Goal: Use online tool/utility: Utilize a website feature to perform a specific function

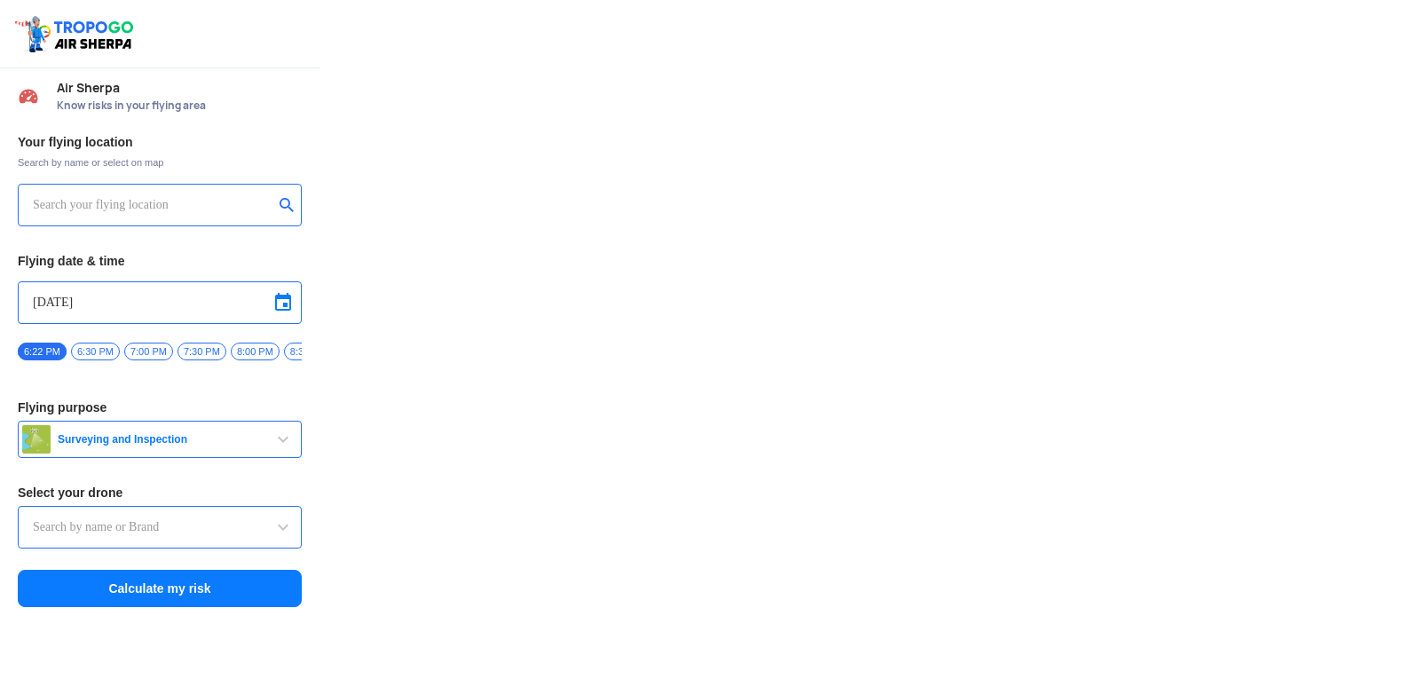
type input "Asteria A200"
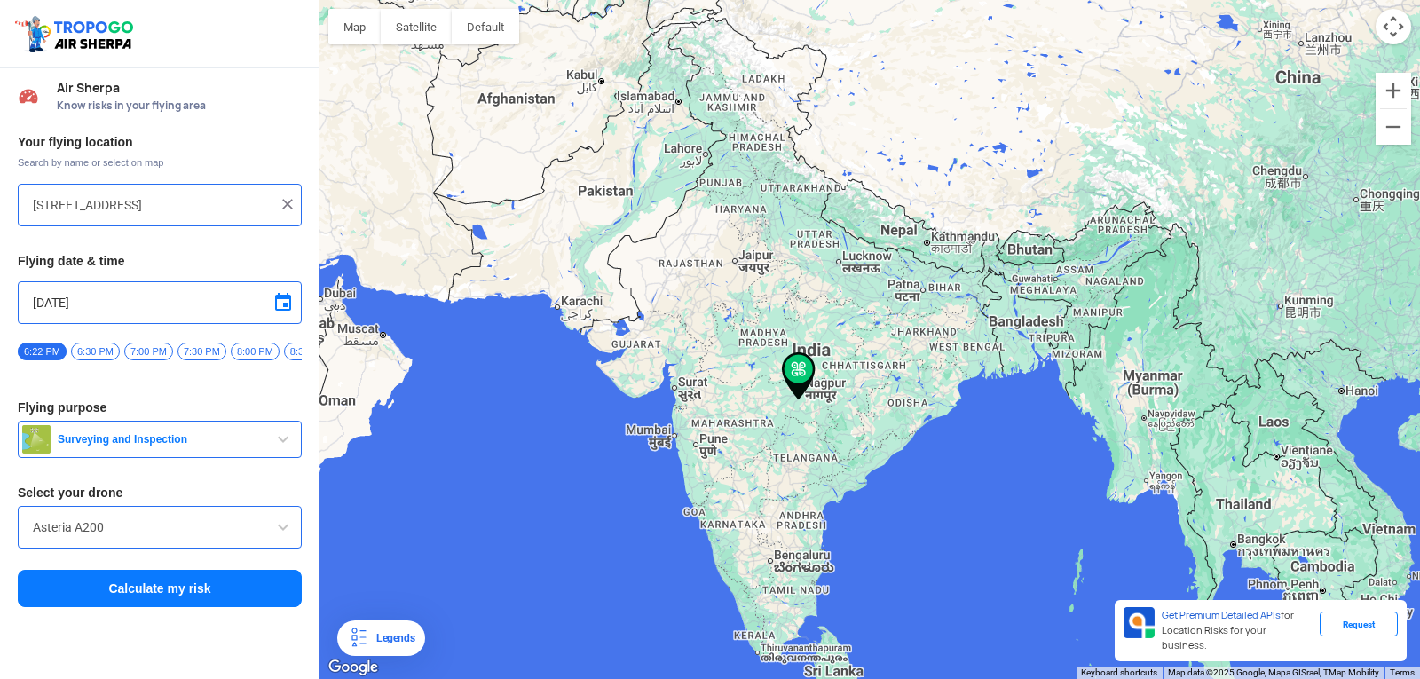
click at [266, 197] on input "[STREET_ADDRESS]" at bounding box center [153, 204] width 241 height 21
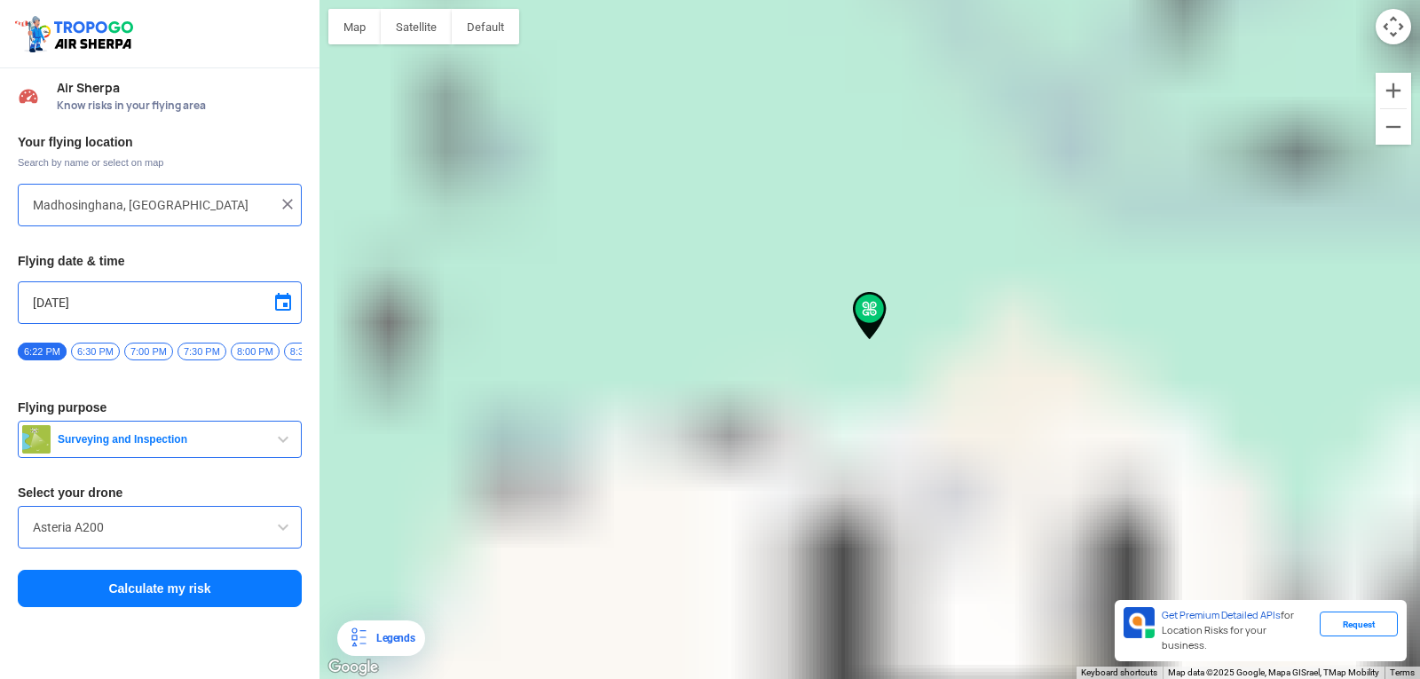
type input "Madhosinghana, [GEOGRAPHIC_DATA] 125055, [GEOGRAPHIC_DATA]"
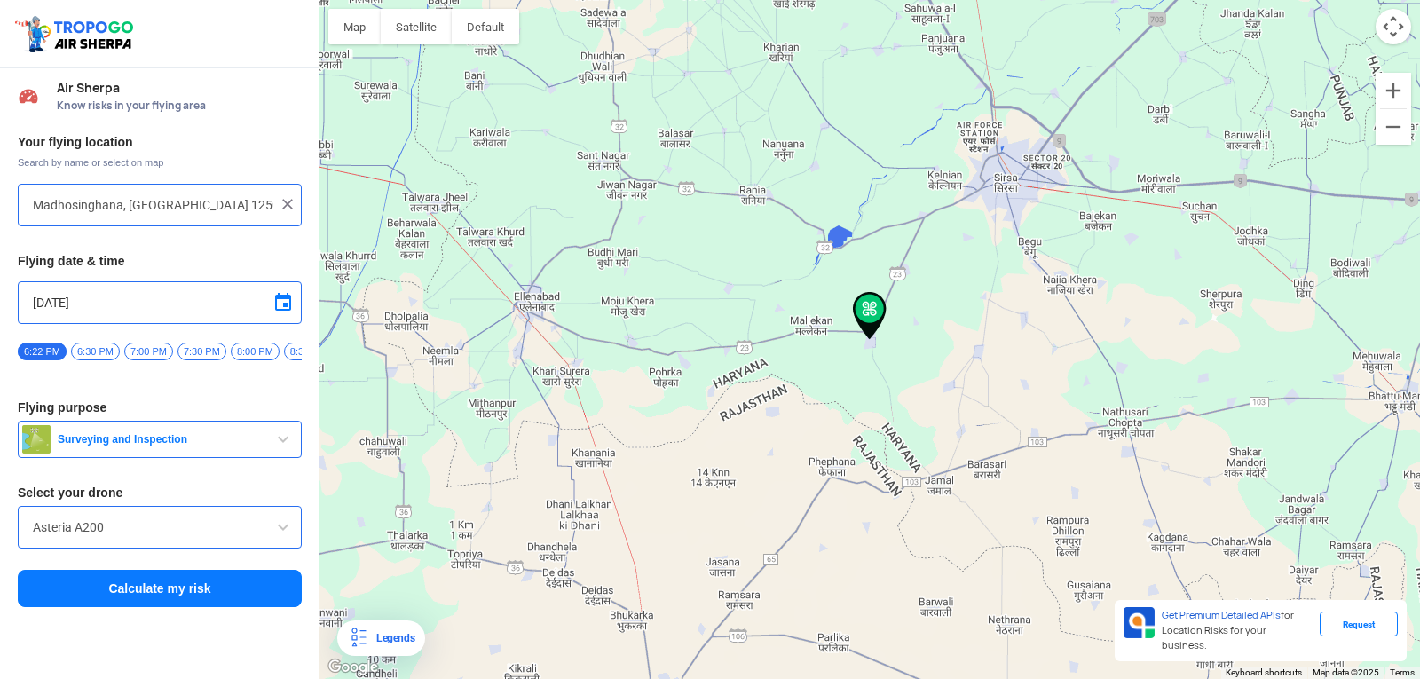
click at [285, 447] on span "button" at bounding box center [283, 439] width 21 height 21
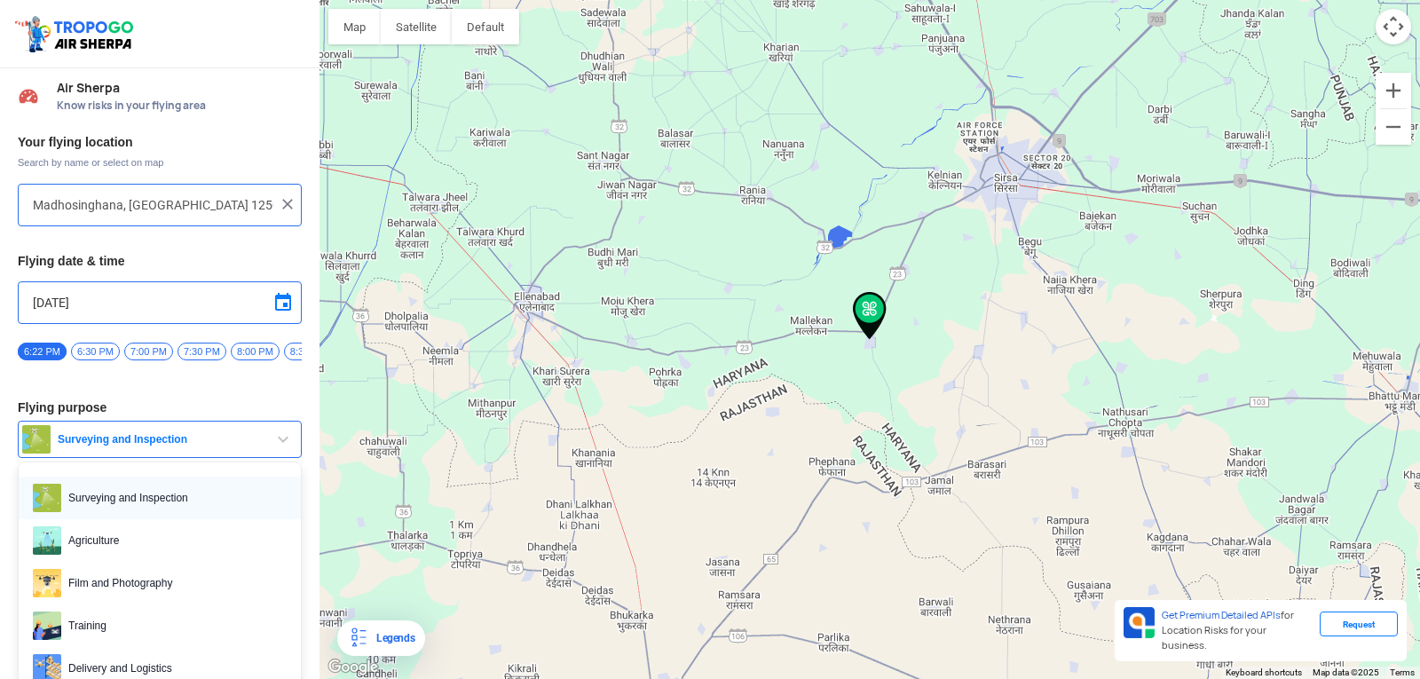
click at [171, 509] on span "Surveying and Inspection" at bounding box center [173, 498] width 225 height 28
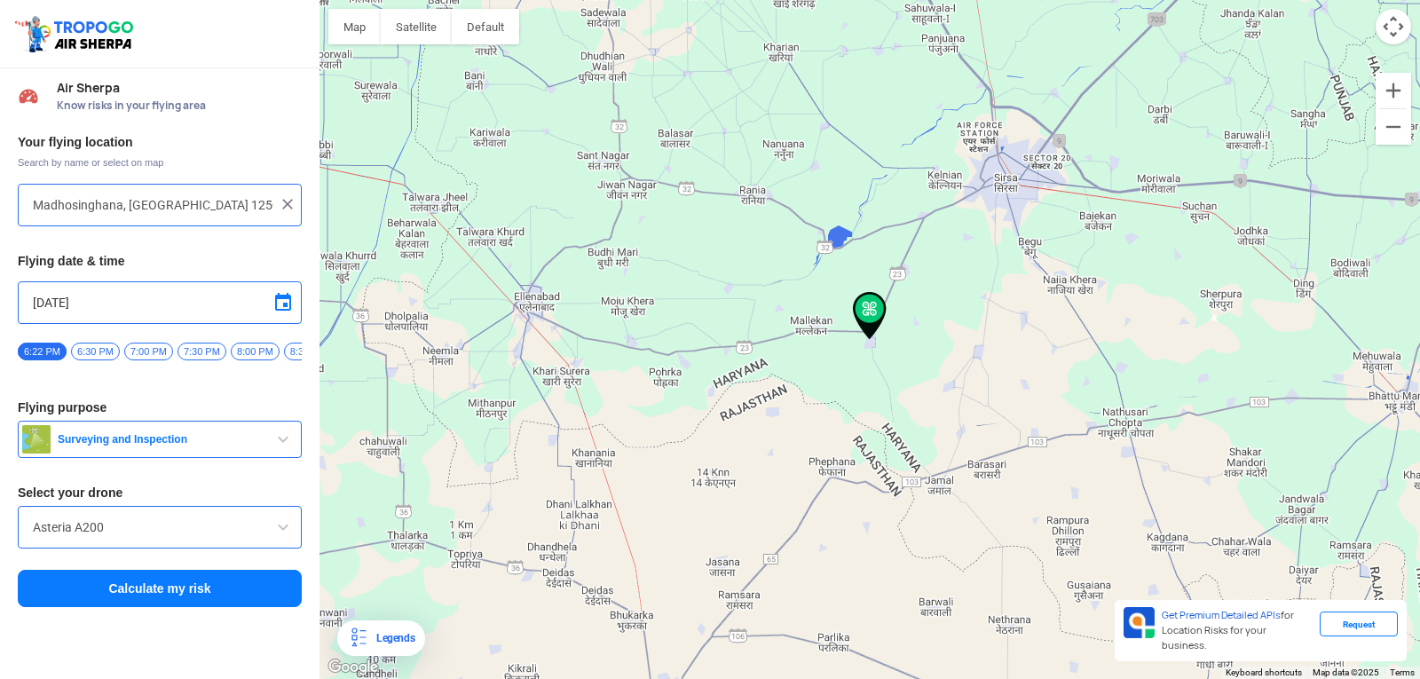
click at [280, 537] on span at bounding box center [283, 527] width 21 height 21
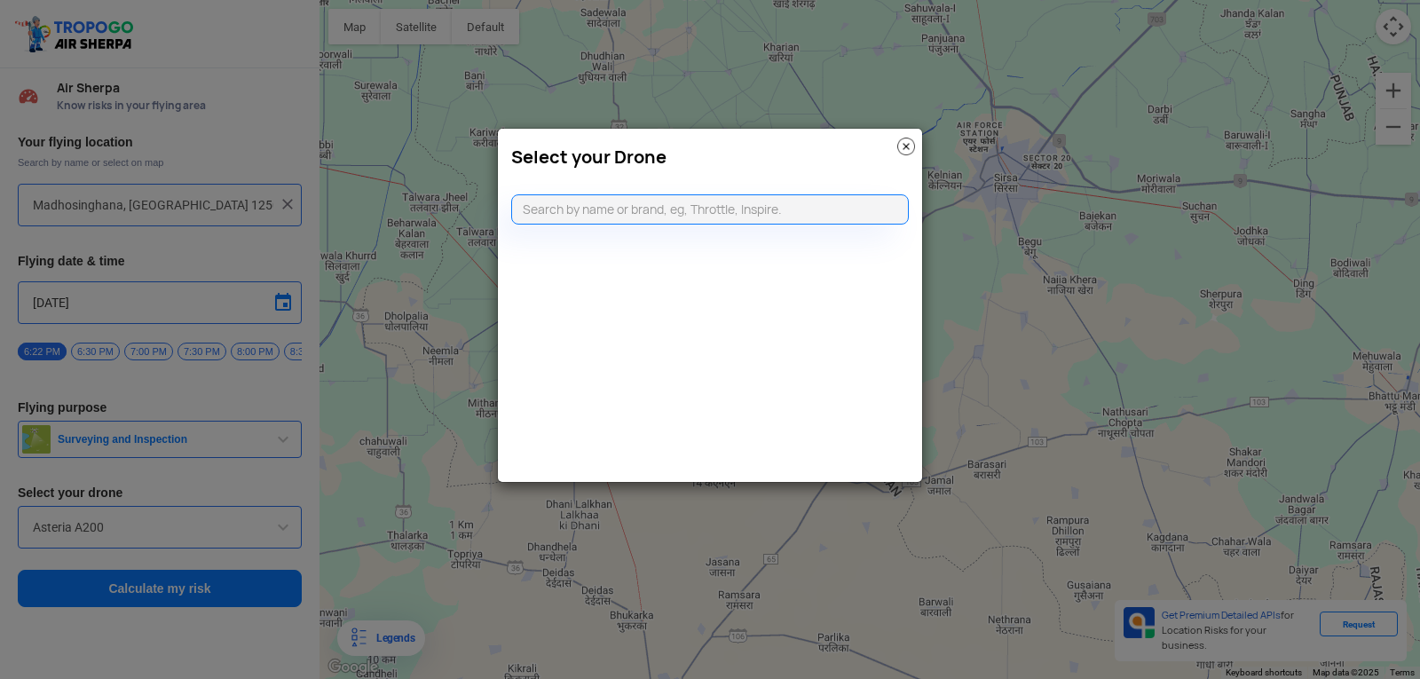
click at [280, 537] on modal-container "Select your Drone" at bounding box center [710, 339] width 1420 height 679
drag, startPoint x: 914, startPoint y: 149, endPoint x: 905, endPoint y: 170, distance: 23.4
click at [915, 149] on div "Select your Drone" at bounding box center [710, 153] width 424 height 48
click at [907, 146] on img at bounding box center [907, 147] width 18 height 18
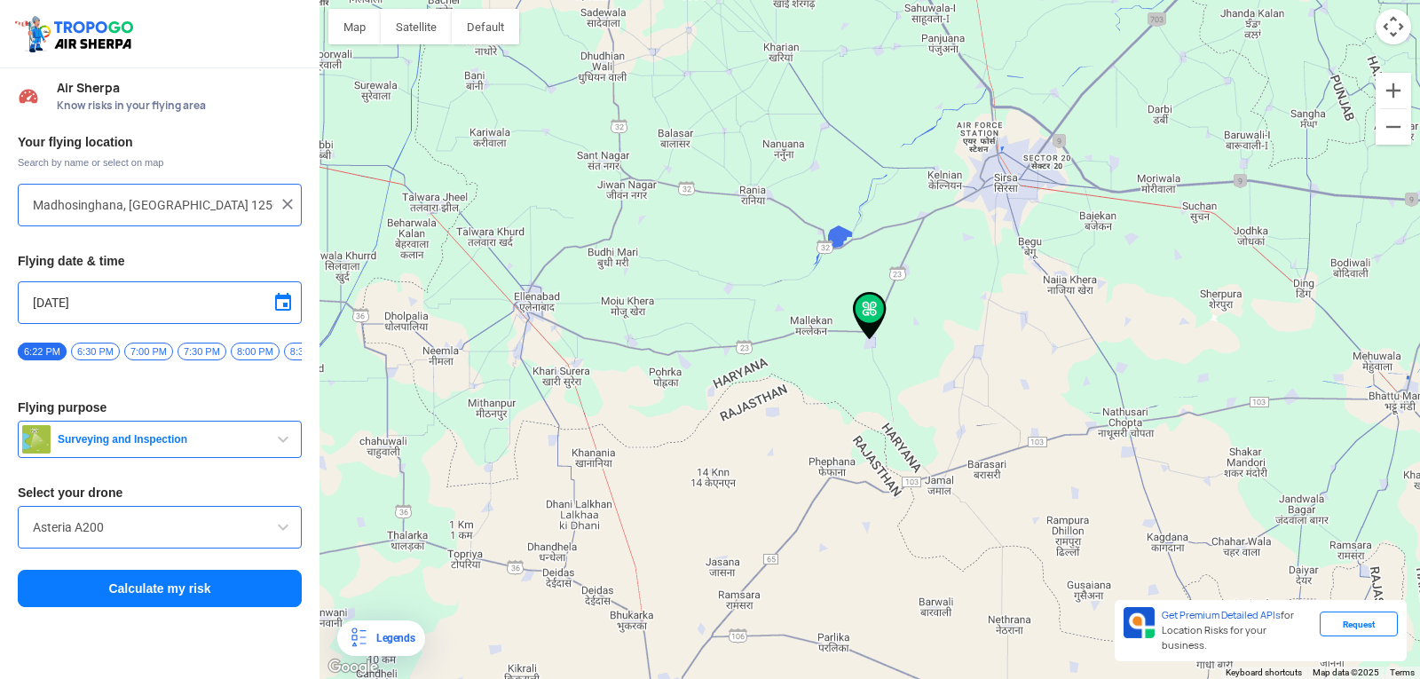
click at [182, 601] on button "Calculate my risk" at bounding box center [160, 588] width 284 height 37
